Goal: Task Accomplishment & Management: Use online tool/utility

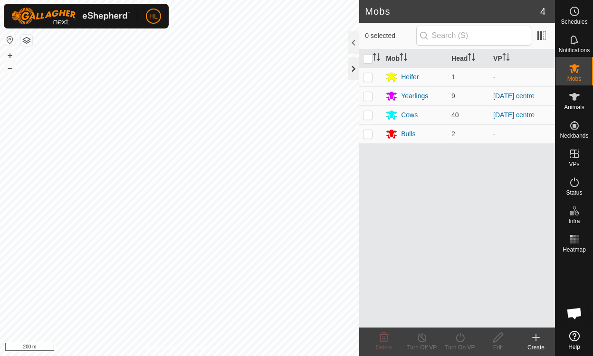
click at [349, 69] on div at bounding box center [353, 68] width 11 height 23
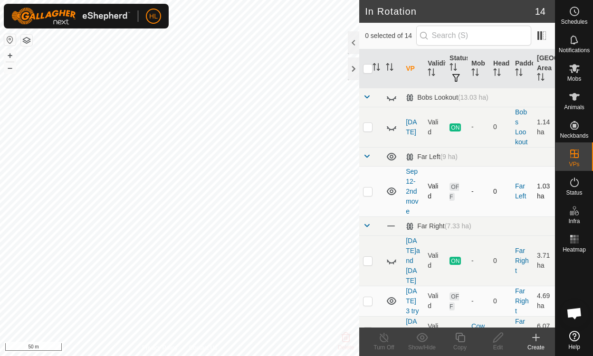
click at [392, 190] on icon at bounding box center [392, 192] width 10 height 8
click at [392, 189] on icon at bounding box center [391, 191] width 11 height 11
click at [389, 193] on icon at bounding box center [392, 192] width 10 height 8
click at [390, 194] on icon at bounding box center [389, 194] width 1 height 2
click at [365, 195] on td at bounding box center [370, 191] width 23 height 50
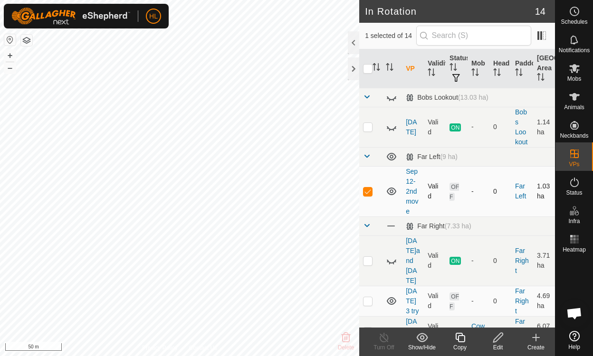
click at [366, 192] on p-checkbox at bounding box center [368, 192] width 10 height 8
checkbox input "false"
click at [368, 257] on p-checkbox at bounding box center [368, 261] width 10 height 8
click at [372, 256] on td at bounding box center [370, 261] width 23 height 50
click at [393, 263] on icon at bounding box center [393, 264] width 1 height 2
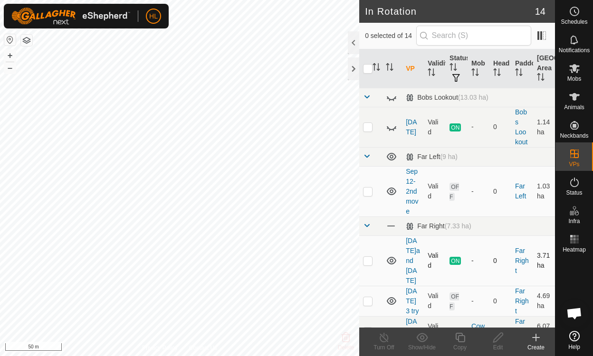
click at [368, 257] on p-checkbox at bounding box center [368, 261] width 10 height 8
checkbox input "false"
click at [392, 257] on icon at bounding box center [392, 261] width 10 height 8
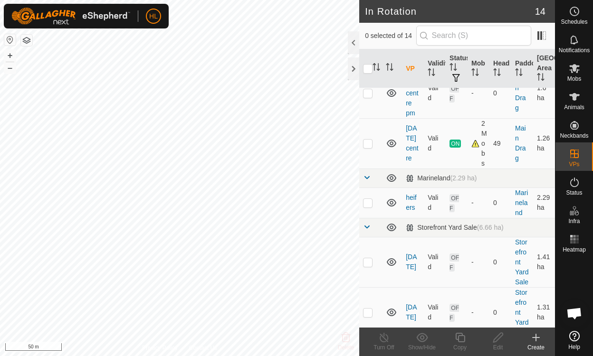
scroll to position [410, 0]
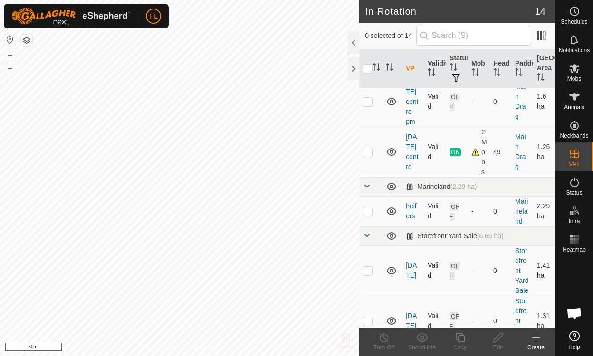
click at [367, 267] on p-checkbox at bounding box center [368, 271] width 10 height 8
click at [366, 246] on td at bounding box center [370, 271] width 23 height 50
checkbox input "false"
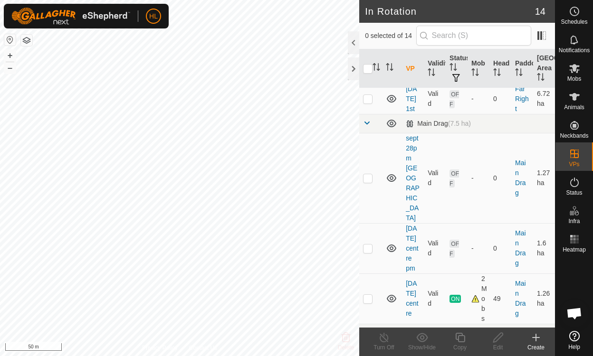
scroll to position [262, 0]
click at [368, 246] on p-checkbox at bounding box center [368, 250] width 10 height 8
click at [367, 246] on p-checkbox at bounding box center [368, 250] width 10 height 8
checkbox input "false"
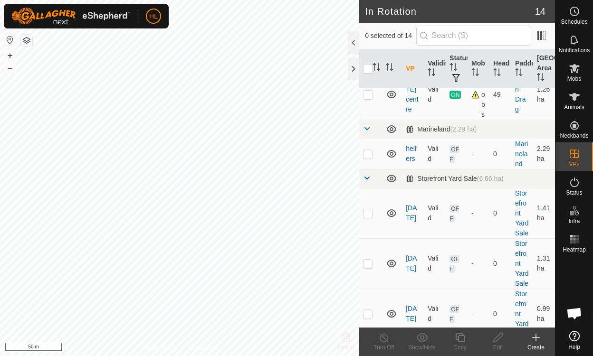
scroll to position [519, 0]
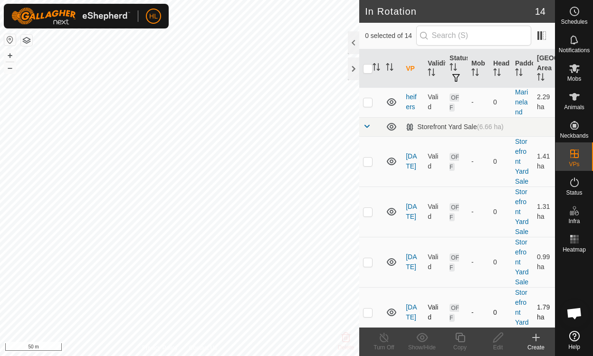
click at [369, 309] on p-checkbox at bounding box center [368, 313] width 10 height 8
click at [370, 301] on td at bounding box center [370, 312] width 23 height 50
checkbox input "false"
click at [371, 258] on p-checkbox at bounding box center [368, 262] width 10 height 8
click at [372, 241] on td at bounding box center [370, 262] width 23 height 50
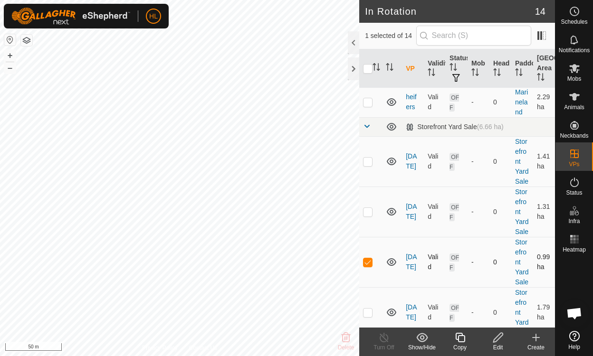
checkbox input "false"
click at [365, 208] on p-checkbox at bounding box center [368, 212] width 10 height 8
click at [371, 208] on p-checkbox at bounding box center [368, 212] width 10 height 8
checkbox input "false"
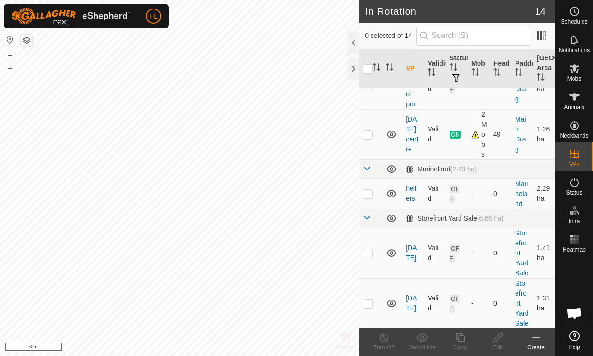
scroll to position [429, 0]
click at [367, 248] on p-checkbox at bounding box center [368, 252] width 10 height 8
click at [369, 248] on p-checkbox at bounding box center [368, 252] width 10 height 8
checkbox input "false"
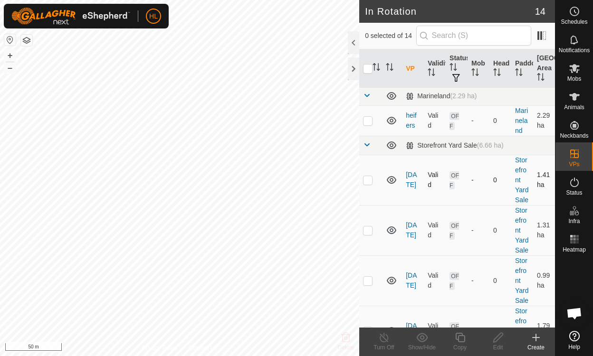
scroll to position [503, 0]
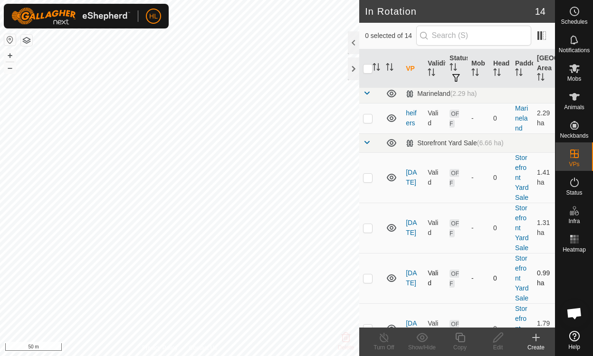
click at [373, 258] on td at bounding box center [370, 278] width 23 height 50
checkbox input "true"
click at [500, 339] on icon at bounding box center [498, 337] width 12 height 11
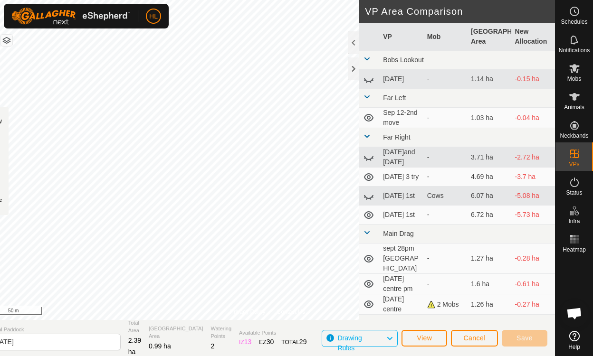
click at [474, 341] on span "Cancel" at bounding box center [474, 338] width 22 height 8
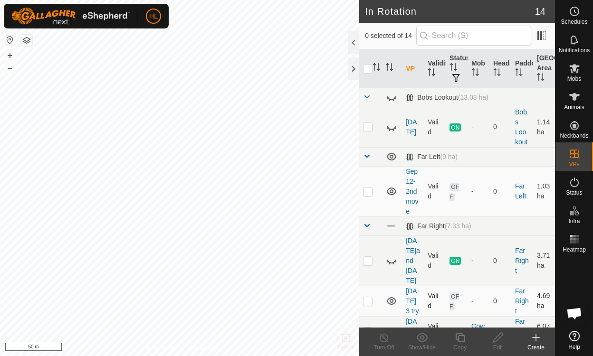
click at [393, 297] on icon at bounding box center [392, 301] width 10 height 8
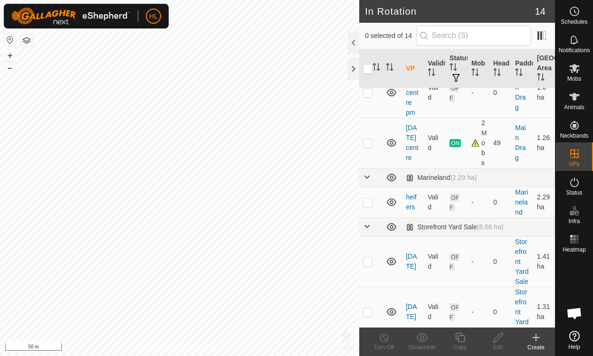
scroll to position [417, 0]
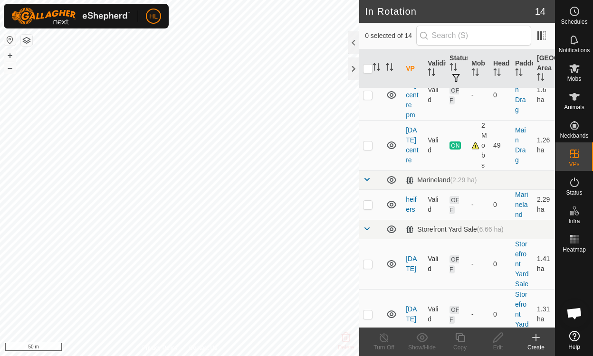
click at [394, 258] on icon at bounding box center [391, 263] width 11 height 11
click at [390, 266] on icon at bounding box center [389, 267] width 1 height 2
click at [372, 260] on p-checkbox at bounding box center [368, 264] width 10 height 8
click at [363, 239] on td at bounding box center [370, 264] width 23 height 50
checkbox input "false"
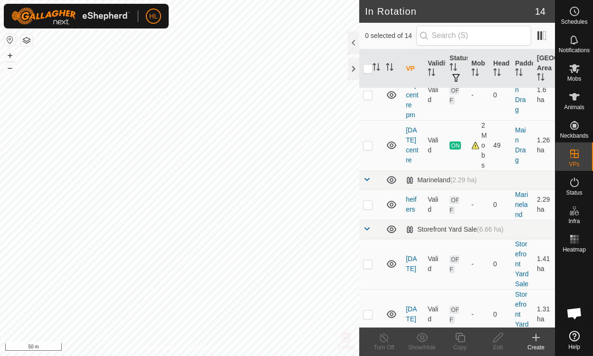
click at [391, 260] on icon at bounding box center [392, 264] width 10 height 8
click at [394, 311] on icon at bounding box center [392, 315] width 10 height 8
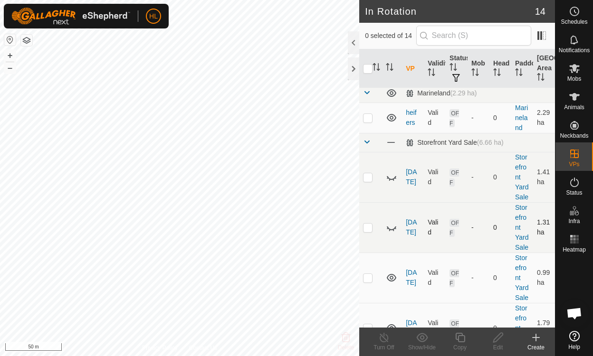
scroll to position [507, 0]
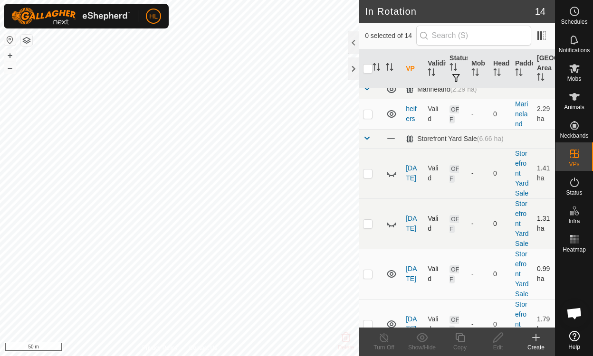
click at [368, 253] on td at bounding box center [370, 274] width 23 height 50
checkbox input "true"
click at [503, 342] on icon at bounding box center [498, 337] width 12 height 11
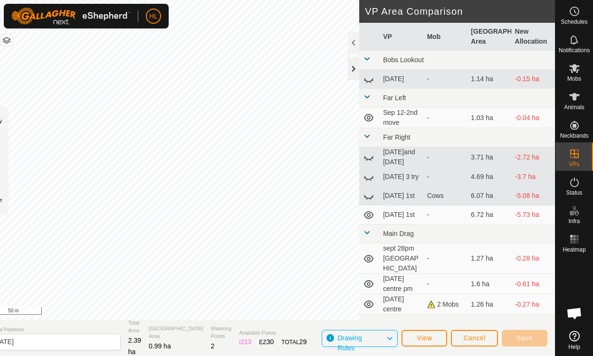
click at [356, 66] on div at bounding box center [353, 68] width 11 height 23
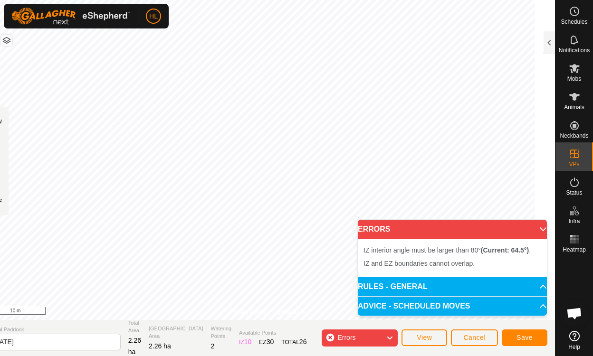
click at [289, 0] on html "HL Schedules Notifications Mobs Animals Neckbands VPs Status Infra Heatmap Help…" at bounding box center [296, 178] width 593 height 356
click at [27, 211] on div "Privacy Policy Contact Us 6SLL 2958589604 Cows [DATE] centre + – ⇧ i 50 m DRAW …" at bounding box center [267, 178] width 575 height 356
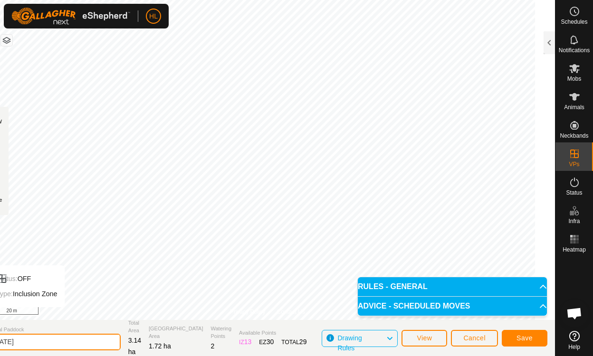
click at [34, 340] on input "[DATE]" at bounding box center [54, 342] width 133 height 17
type input "a"
type input "[DATE]"
click at [529, 339] on span "Save" at bounding box center [524, 338] width 16 height 8
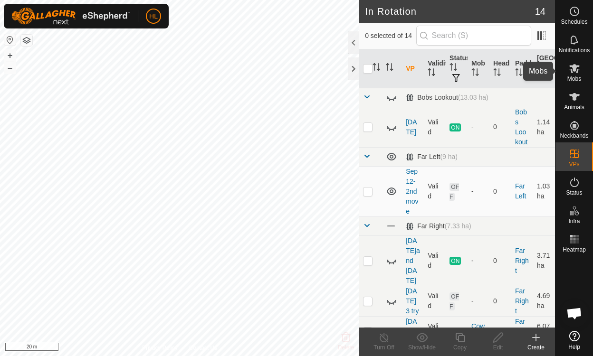
click at [577, 68] on icon at bounding box center [574, 68] width 11 height 11
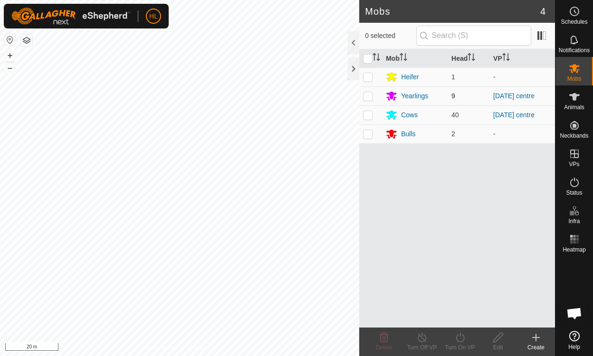
click at [370, 97] on p-checkbox at bounding box center [368, 96] width 10 height 8
checkbox input "true"
click at [369, 116] on p-checkbox at bounding box center [368, 115] width 10 height 8
checkbox input "true"
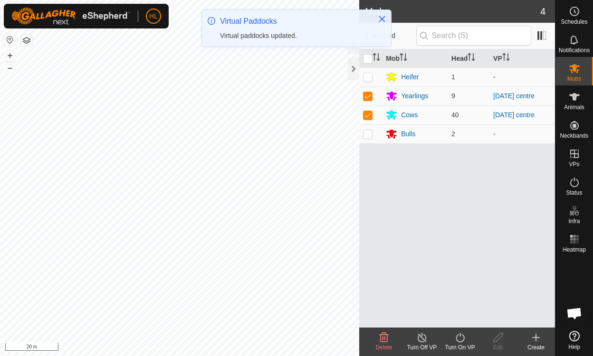
click at [461, 337] on icon at bounding box center [460, 337] width 12 height 11
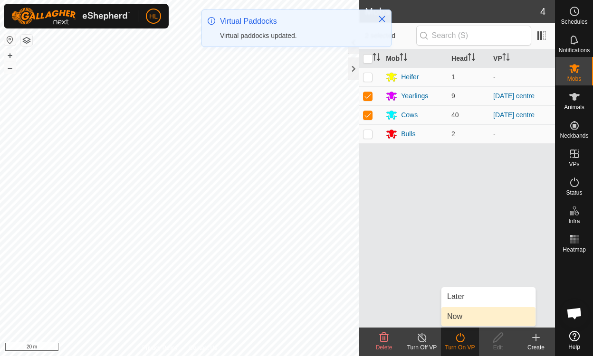
click at [460, 317] on link "Now" at bounding box center [488, 316] width 94 height 19
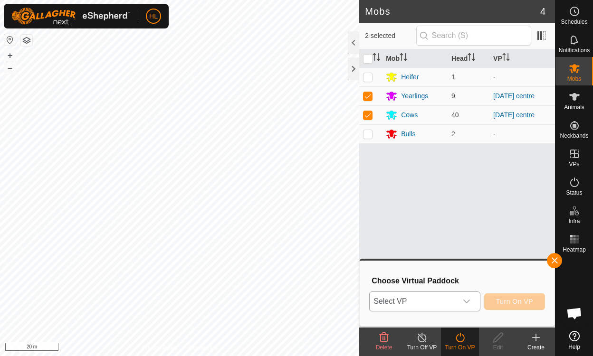
click at [470, 299] on icon "dropdown trigger" at bounding box center [467, 302] width 8 height 8
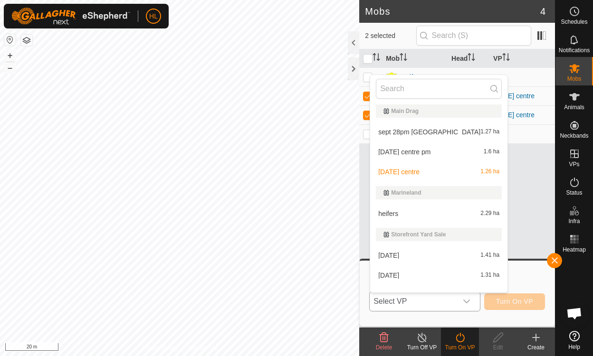
scroll to position [220, 0]
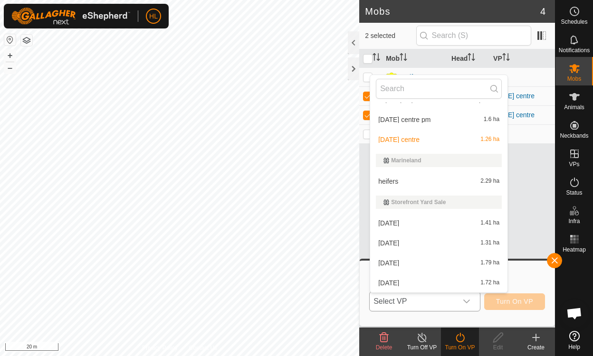
click at [382, 284] on li "[DATE] 1.72 ha" at bounding box center [438, 283] width 137 height 19
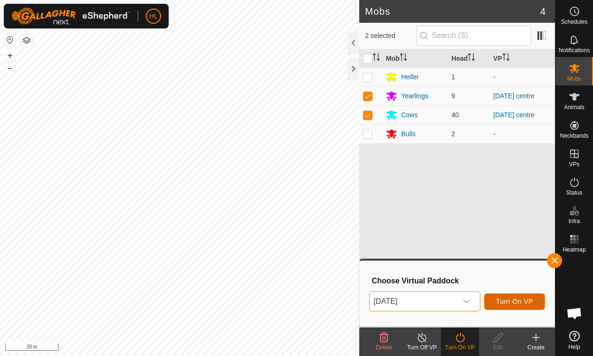
click at [518, 308] on button "Turn On VP" at bounding box center [514, 302] width 61 height 17
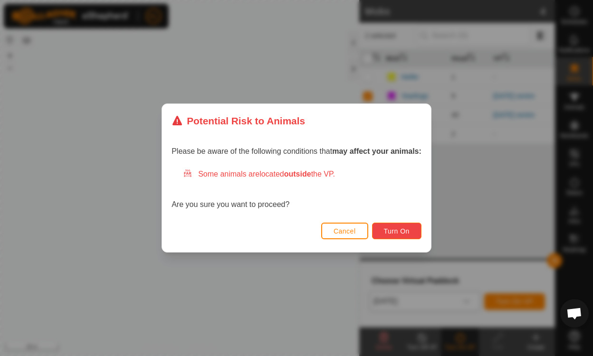
click at [397, 233] on span "Turn On" at bounding box center [397, 232] width 26 height 8
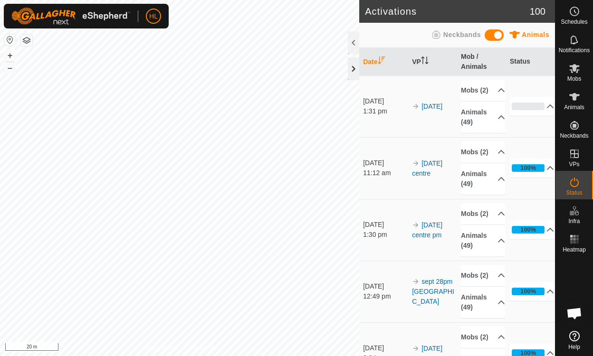
click at [355, 69] on div at bounding box center [353, 68] width 11 height 23
